Goal: Entertainment & Leisure: Consume media (video, audio)

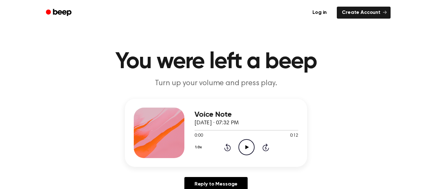
click at [248, 144] on icon "Play Audio" at bounding box center [246, 147] width 16 height 16
click at [247, 142] on icon "Play Audio" at bounding box center [246, 147] width 16 height 16
click at [246, 146] on icon "Pause Audio" at bounding box center [246, 147] width 16 height 16
click at [246, 145] on icon "Play Audio" at bounding box center [246, 147] width 16 height 16
click at [246, 145] on icon "Pause Audio" at bounding box center [246, 147] width 16 height 16
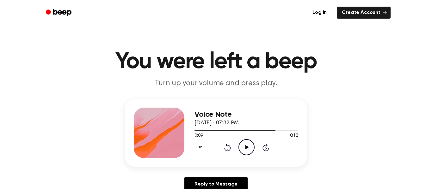
click at [254, 146] on circle at bounding box center [246, 147] width 15 height 15
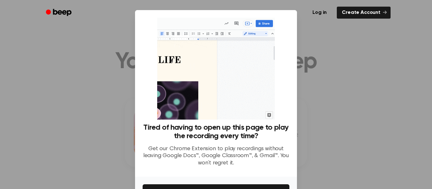
scroll to position [41, 0]
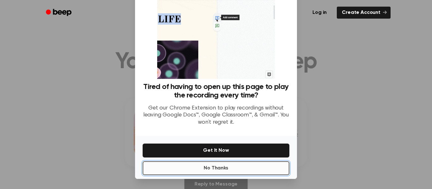
click at [251, 170] on button "No Thanks" at bounding box center [216, 169] width 147 height 14
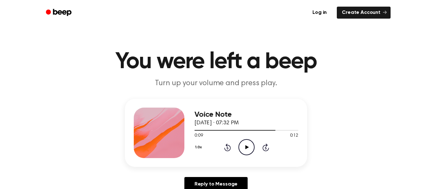
click at [247, 146] on icon "Play Audio" at bounding box center [246, 147] width 16 height 16
click at [245, 142] on icon "Play Audio" at bounding box center [246, 147] width 16 height 16
click at [239, 156] on div "Voice Note September 24, 2025 · 07:32 PM 0:12 0:12 Your browser does not suppor…" at bounding box center [246, 133] width 104 height 51
click at [251, 149] on icon "Play Audio" at bounding box center [246, 147] width 16 height 16
click at [248, 143] on icon "Play Audio" at bounding box center [246, 147] width 16 height 16
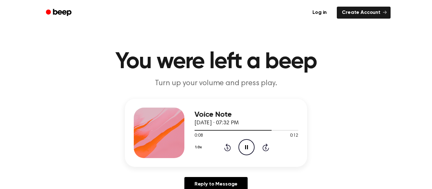
click at [246, 152] on icon "Pause Audio" at bounding box center [246, 147] width 16 height 16
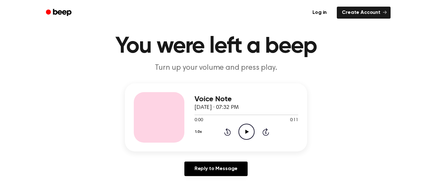
scroll to position [16, 0]
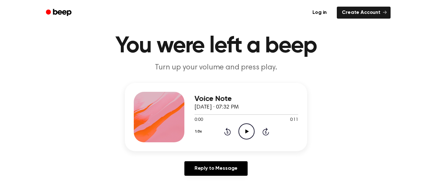
click at [244, 134] on icon "Play Audio" at bounding box center [246, 132] width 16 height 16
click at [244, 134] on icon "Pause Audio" at bounding box center [246, 132] width 16 height 16
click at [240, 132] on icon "Play Audio" at bounding box center [246, 132] width 16 height 16
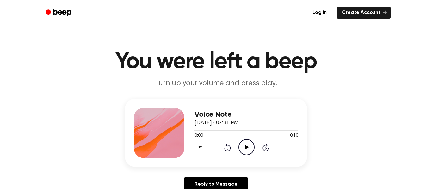
click at [244, 157] on div "Voice Note [DATE] · 07:31 PM 0:00 0:10 Your browser does not support the [objec…" at bounding box center [246, 133] width 104 height 51
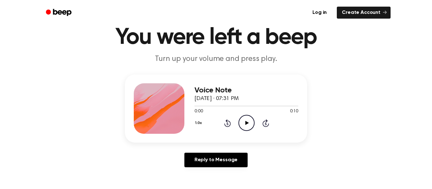
scroll to position [26, 0]
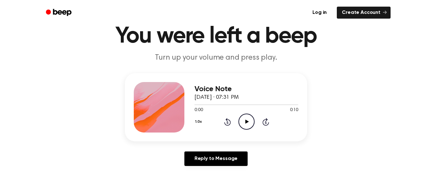
click at [243, 128] on icon "Play Audio" at bounding box center [246, 122] width 16 height 16
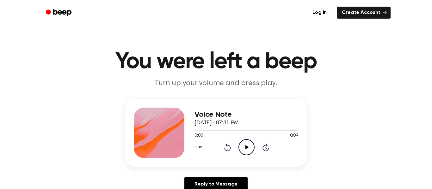
click at [253, 145] on circle at bounding box center [246, 147] width 15 height 15
click at [241, 146] on icon "Play Audio" at bounding box center [246, 147] width 16 height 16
click at [247, 148] on icon "Play Audio" at bounding box center [246, 147] width 16 height 16
click at [240, 145] on icon "Play Audio" at bounding box center [246, 147] width 16 height 16
click at [244, 153] on icon "Play Audio" at bounding box center [246, 147] width 16 height 16
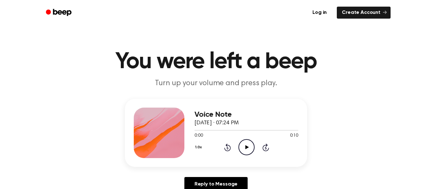
click at [245, 149] on icon "Play Audio" at bounding box center [246, 147] width 16 height 16
click at [243, 156] on div "Voice Note September 24, 2025 · 07:24 PM 0:10 0:10 Your browser does not suppor…" at bounding box center [246, 133] width 104 height 51
click at [245, 150] on icon "Play Audio" at bounding box center [246, 147] width 16 height 16
click at [249, 149] on icon "Play Audio" at bounding box center [246, 147] width 16 height 16
click at [252, 144] on icon "Play Audio" at bounding box center [246, 147] width 16 height 16
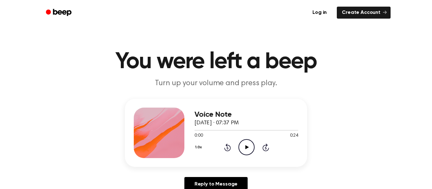
click at [243, 147] on icon "Play Audio" at bounding box center [246, 147] width 16 height 16
click at [227, 148] on icon at bounding box center [227, 148] width 2 height 3
click at [225, 147] on icon "Rewind 5 seconds" at bounding box center [227, 148] width 7 height 8
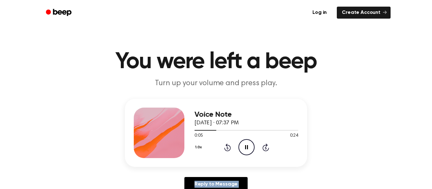
click at [225, 147] on icon "Rewind 5 seconds" at bounding box center [227, 148] width 7 height 8
click at [245, 140] on circle at bounding box center [246, 147] width 15 height 15
click at [240, 148] on icon "Play Audio" at bounding box center [246, 147] width 16 height 16
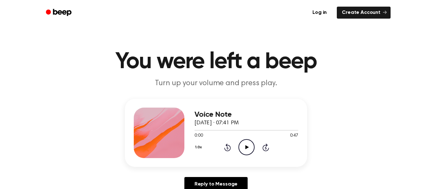
click at [245, 150] on icon "Play Audio" at bounding box center [246, 147] width 16 height 16
click at [247, 149] on icon "Play Audio" at bounding box center [246, 147] width 16 height 16
click at [238, 145] on icon "Play Audio" at bounding box center [246, 147] width 16 height 16
click at [249, 142] on icon "Play Audio" at bounding box center [246, 147] width 16 height 16
click at [246, 149] on icon "Play Audio" at bounding box center [246, 147] width 16 height 16
